Goal: Task Accomplishment & Management: Use online tool/utility

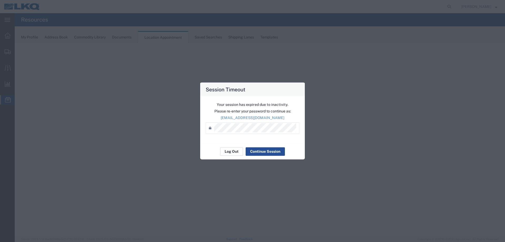
select select "27634"
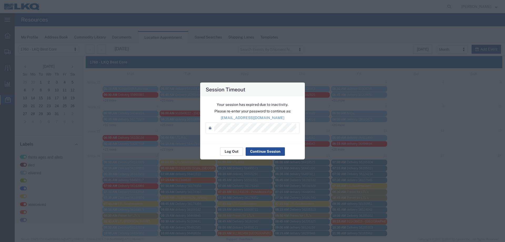
scroll to position [220, 0]
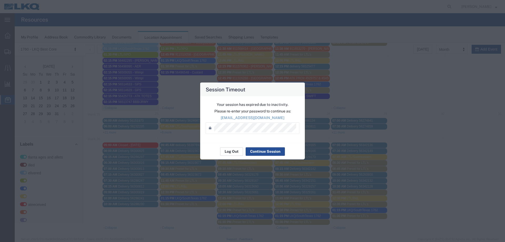
click at [228, 152] on button "Log Out" at bounding box center [231, 151] width 23 height 8
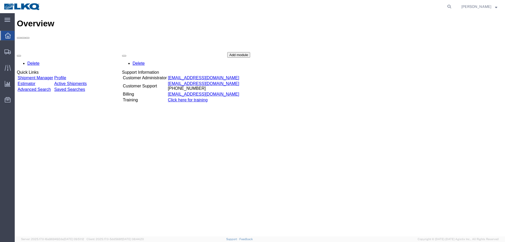
click at [235, 191] on div "Overview Delete Quick Links Shipment Manager Profile Estimator Active Shipments…" at bounding box center [260, 130] width 486 height 223
click at [0, 0] on span "Location Appointment" at bounding box center [0, 0] width 0 height 0
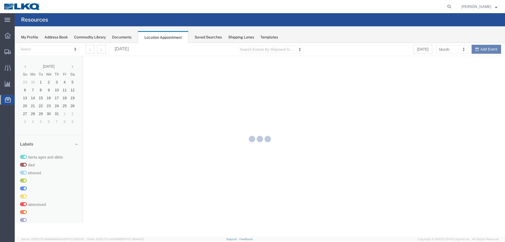
select select "27634"
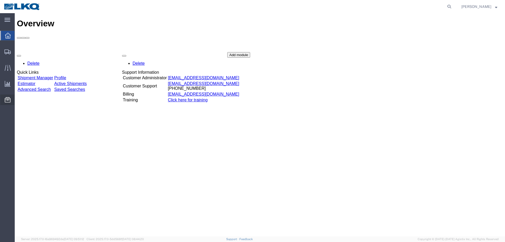
click at [0, 0] on span "Location Appointment" at bounding box center [0, 0] width 0 height 0
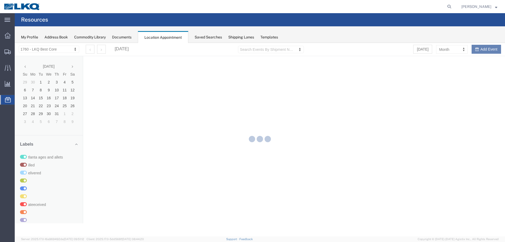
select select "27634"
